Goal: Information Seeking & Learning: Find specific fact

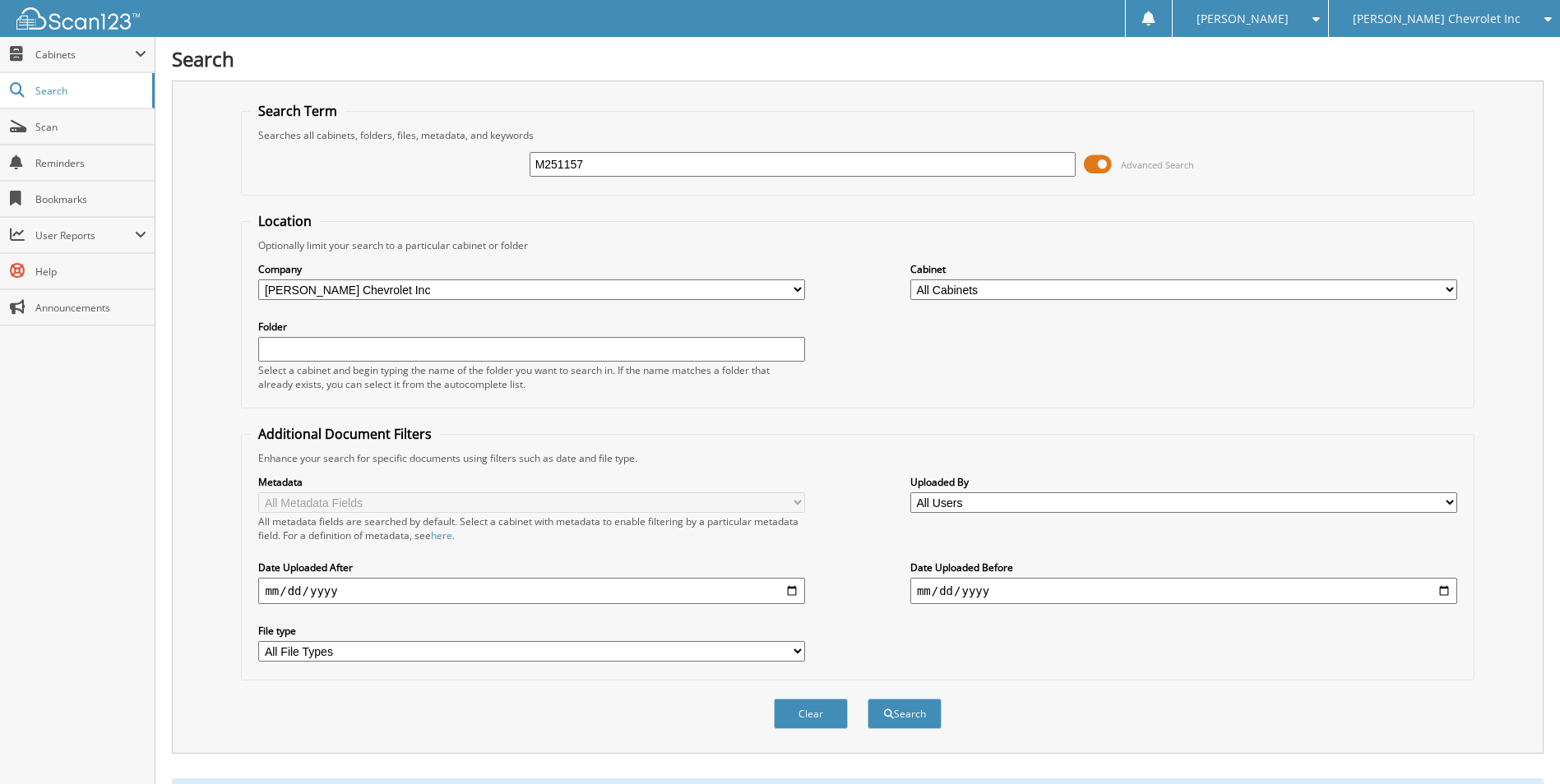
drag, startPoint x: 588, startPoint y: 157, endPoint x: 443, endPoint y: 169, distance: 145.5
click at [443, 169] on div "M251157 Advanced Search" at bounding box center [857, 164] width 1214 height 44
type input "m250445"
click at [868, 699] on button "Search" at bounding box center [904, 714] width 74 height 31
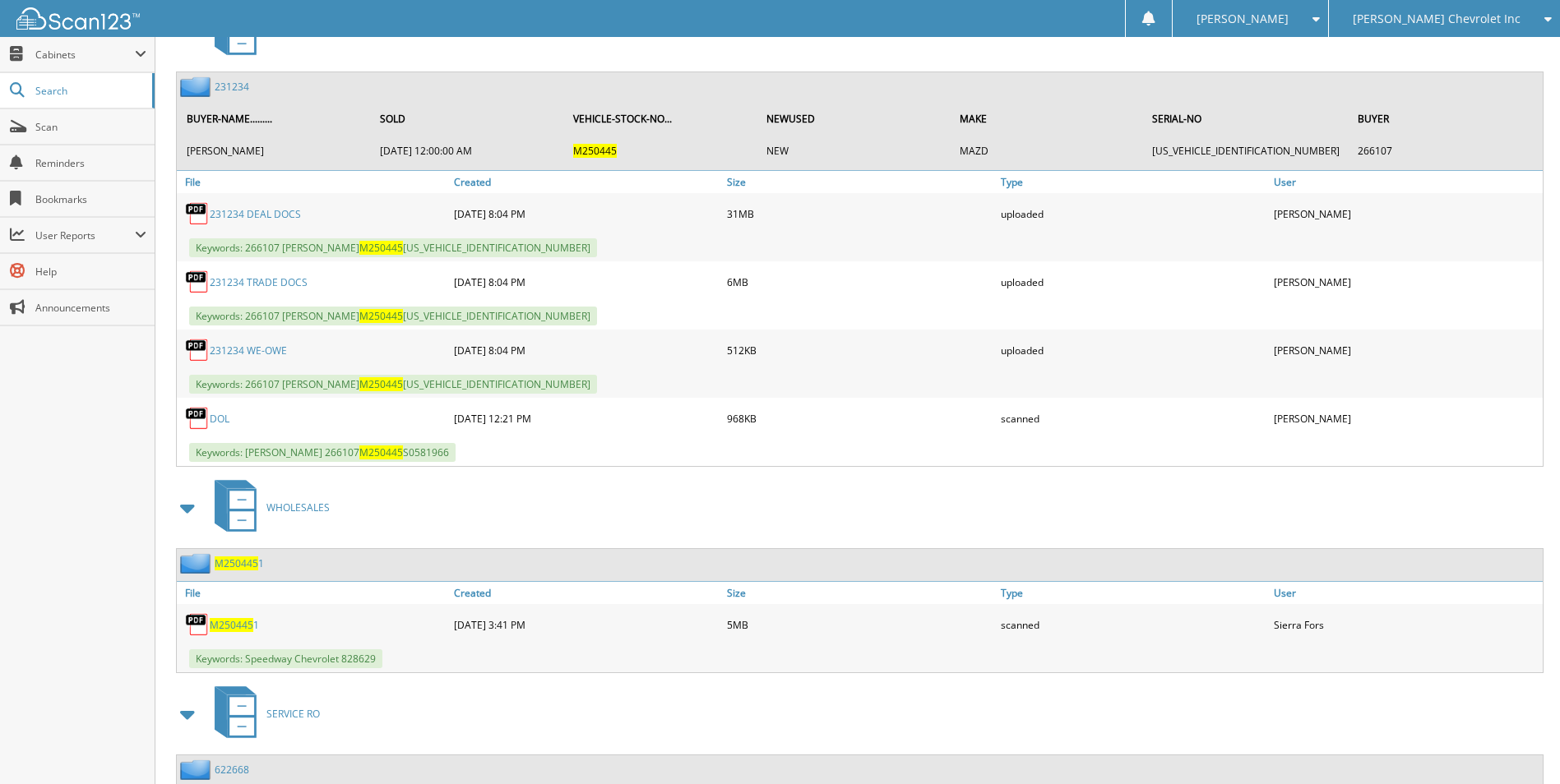
scroll to position [822, 0]
click at [286, 212] on link "231234 DEAL DOCS" at bounding box center [255, 213] width 91 height 14
